Goal: Task Accomplishment & Management: Use online tool/utility

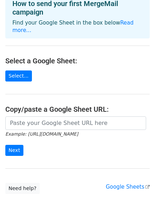
scroll to position [80, 0]
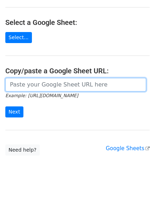
click at [62, 78] on input "url" at bounding box center [75, 84] width 141 height 13
click at [64, 79] on input "url" at bounding box center [75, 84] width 141 height 13
paste input "10V_TTs_f1EVpEAqk_XV8NdCa19QFQUBruHzXN92o6b0"
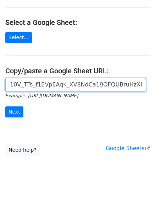
scroll to position [0, 7]
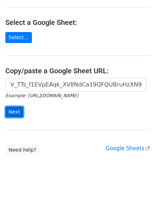
click at [14, 106] on input "Next" at bounding box center [14, 111] width 18 height 11
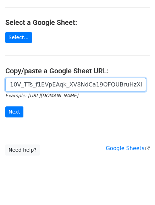
scroll to position [0, 7]
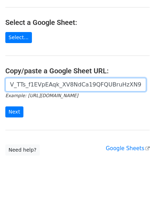
drag, startPoint x: 49, startPoint y: 83, endPoint x: 160, endPoint y: 91, distance: 111.1
click at [155, 91] on html "Choose a Google Sheet Use one of the options below... How to send your first Me…" at bounding box center [77, 66] width 155 height 292
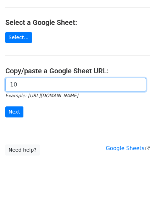
scroll to position [0, 0]
type input "1"
click at [62, 78] on input "url" at bounding box center [75, 84] width 141 height 13
paste input "https://docs.google.com/spreadsheets/d/10V_TTs_f1EVpEAqk_XV8NdCa19QFQUBruHzXN92…"
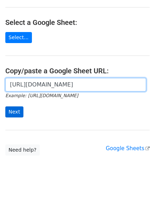
type input "https://docs.google.com/spreadsheets/d/10V_TTs_f1EVpEAqk_XV8NdCa19QFQUBruHzXN92…"
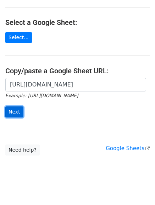
click at [15, 106] on input "Next" at bounding box center [14, 111] width 18 height 11
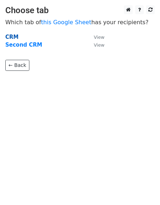
click at [15, 34] on strong "CRM" at bounding box center [11, 37] width 13 height 6
click at [13, 37] on strong "CRM" at bounding box center [11, 37] width 13 height 6
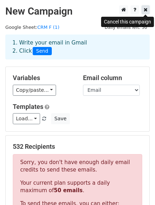
click at [142, 11] on link at bounding box center [146, 9] width 8 height 9
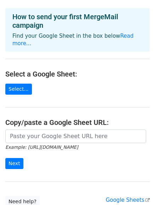
scroll to position [71, 0]
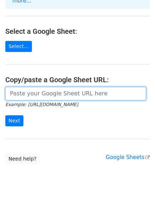
click at [46, 87] on input "url" at bounding box center [75, 93] width 141 height 13
paste input "[URL][DOMAIN_NAME]"
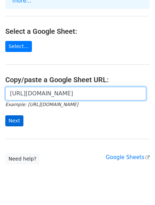
type input "[URL][DOMAIN_NAME]"
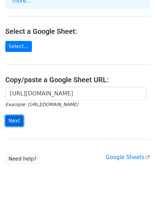
click at [16, 115] on input "Next" at bounding box center [14, 120] width 18 height 11
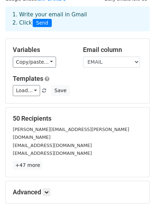
scroll to position [99, 0]
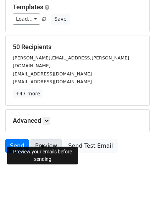
click at [48, 139] on link "Preview" at bounding box center [46, 145] width 31 height 13
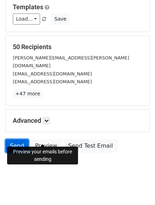
click at [14, 139] on link "Send" at bounding box center [16, 145] width 23 height 13
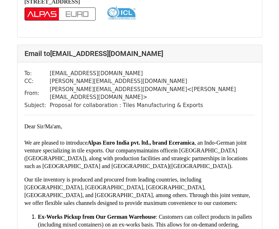
scroll to position [3657, 0]
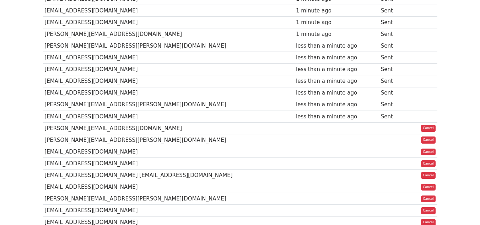
scroll to position [36, 0]
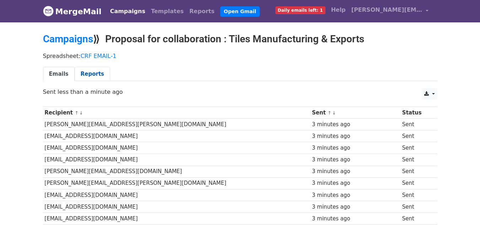
click at [96, 72] on link "Reports" at bounding box center [93, 74] width 36 height 15
